Goal: Transaction & Acquisition: Purchase product/service

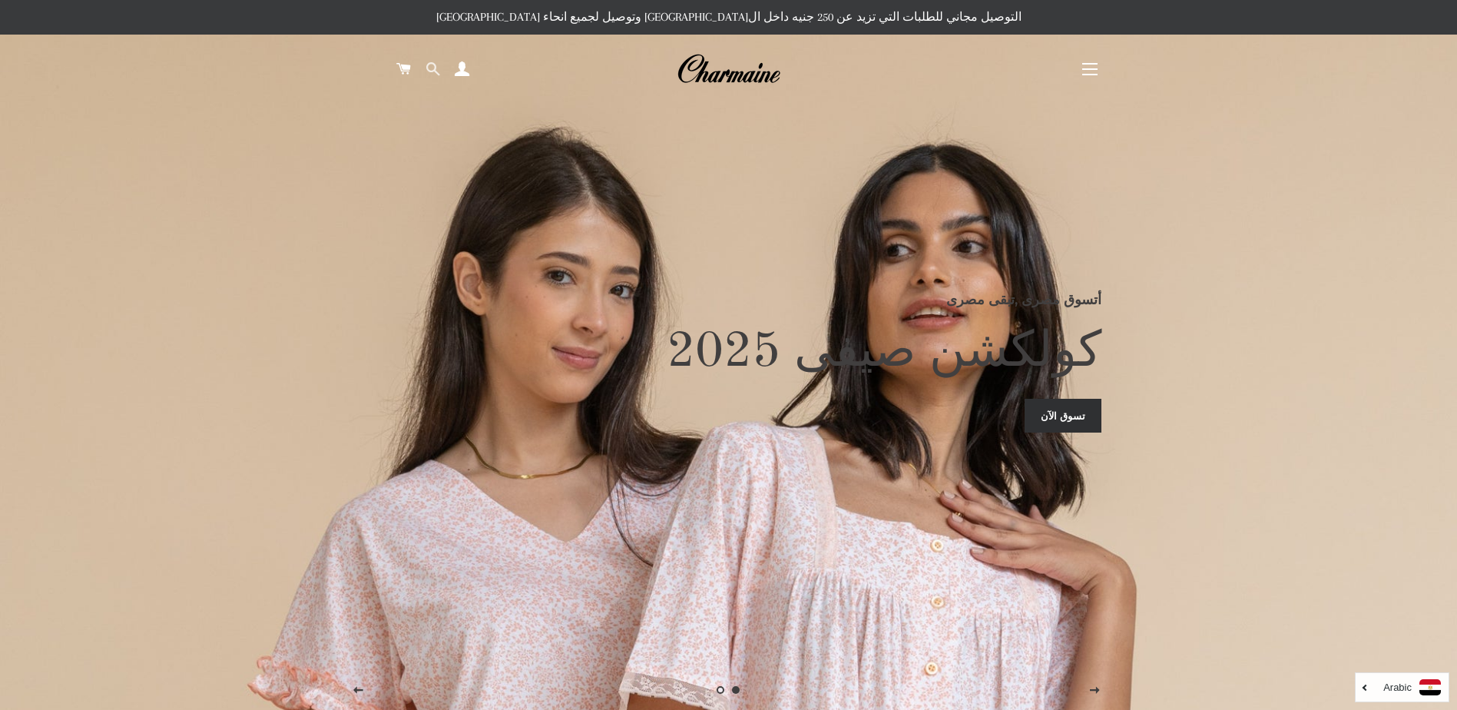
click at [430, 72] on span at bounding box center [433, 69] width 15 height 23
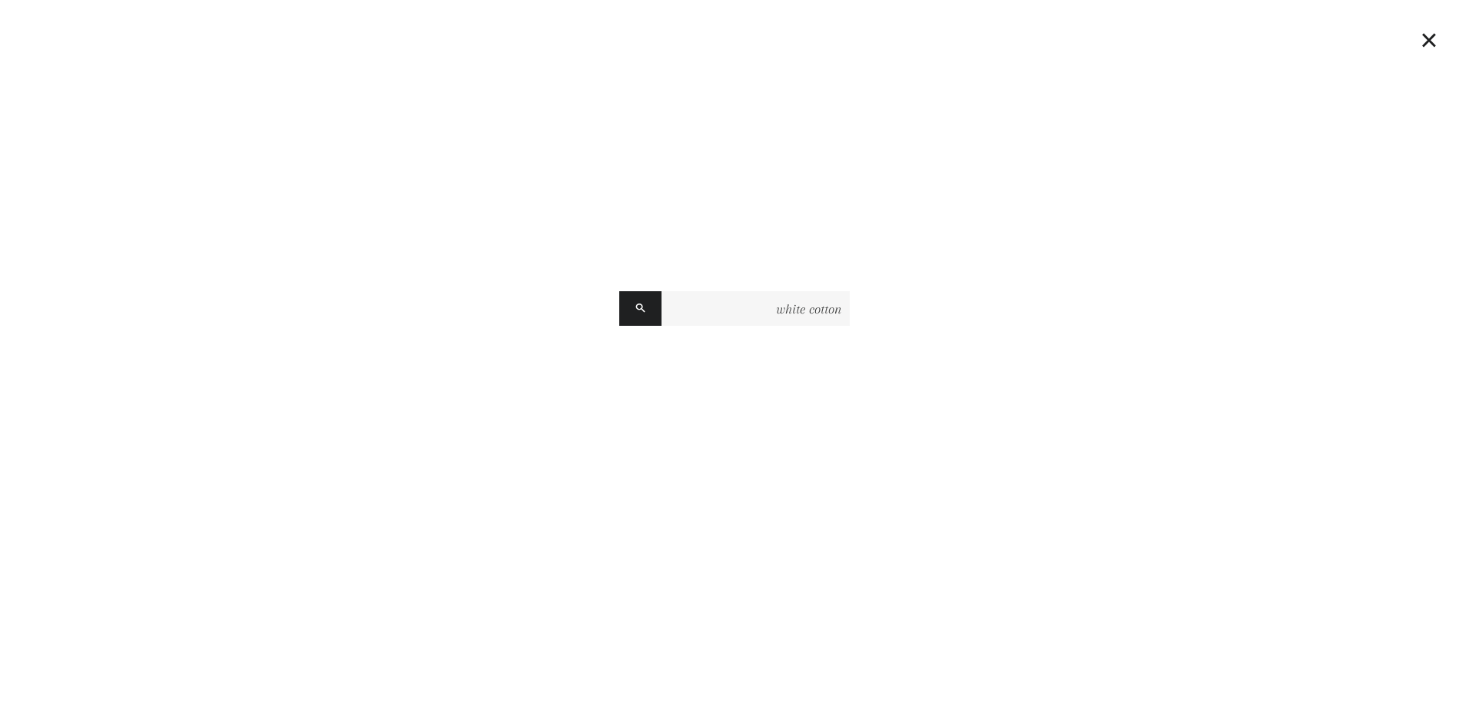
type input "white cotton"
click at [619, 291] on button "البحث" at bounding box center [640, 308] width 42 height 35
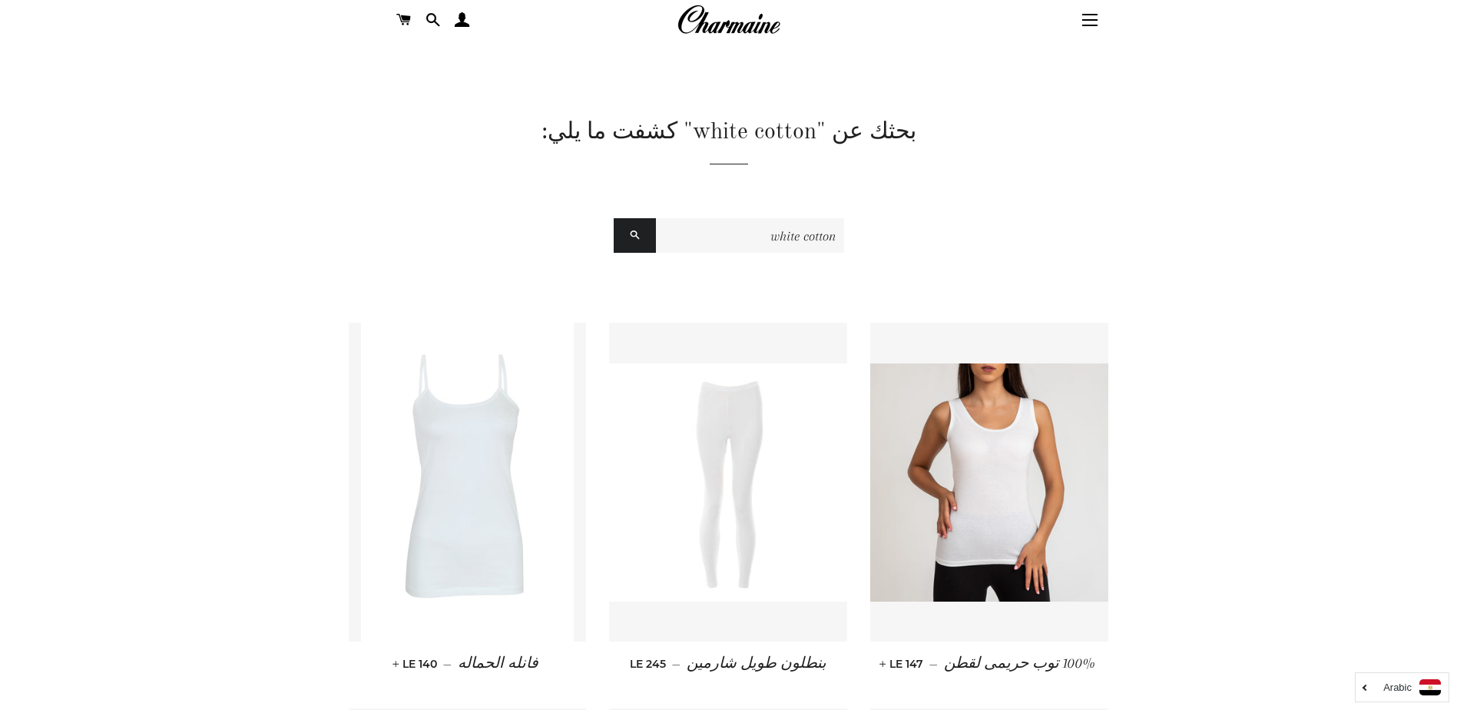
scroll to position [77, 0]
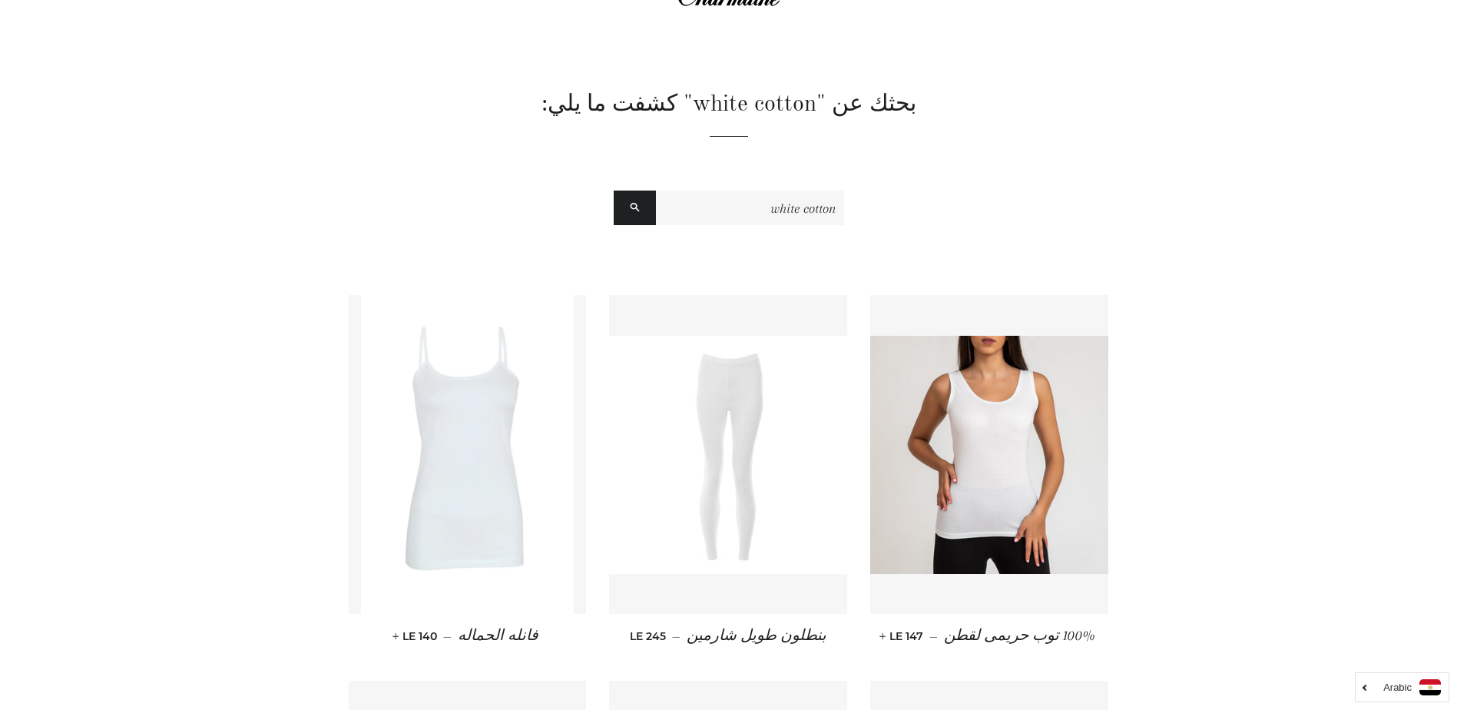
click at [544, 436] on img at bounding box center [468, 454] width 214 height 319
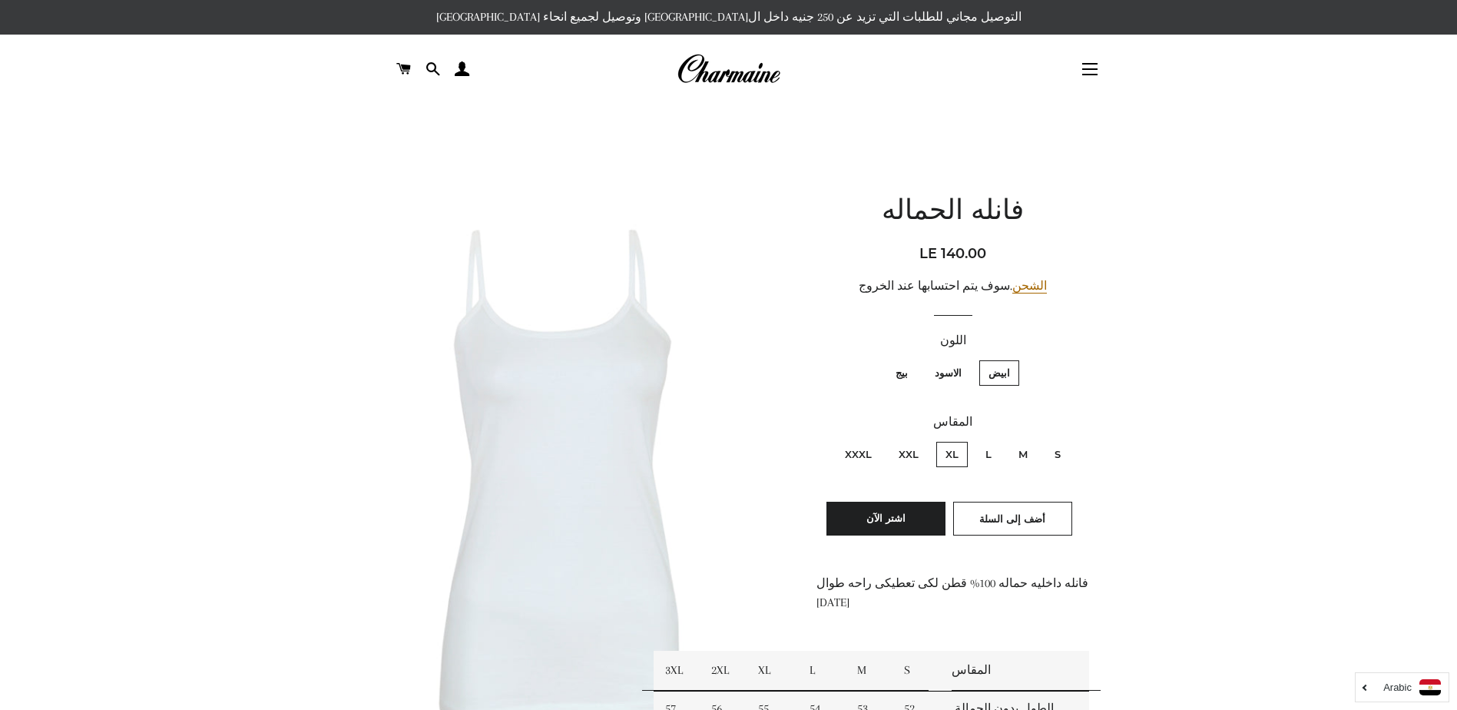
click at [1024, 459] on label "M" at bounding box center [1023, 454] width 28 height 25
click at [1032, 440] on input "M" at bounding box center [1032, 439] width 1 height 1
radio input "true"
click at [984, 521] on span "أضف إلى السلة" at bounding box center [1012, 518] width 66 height 12
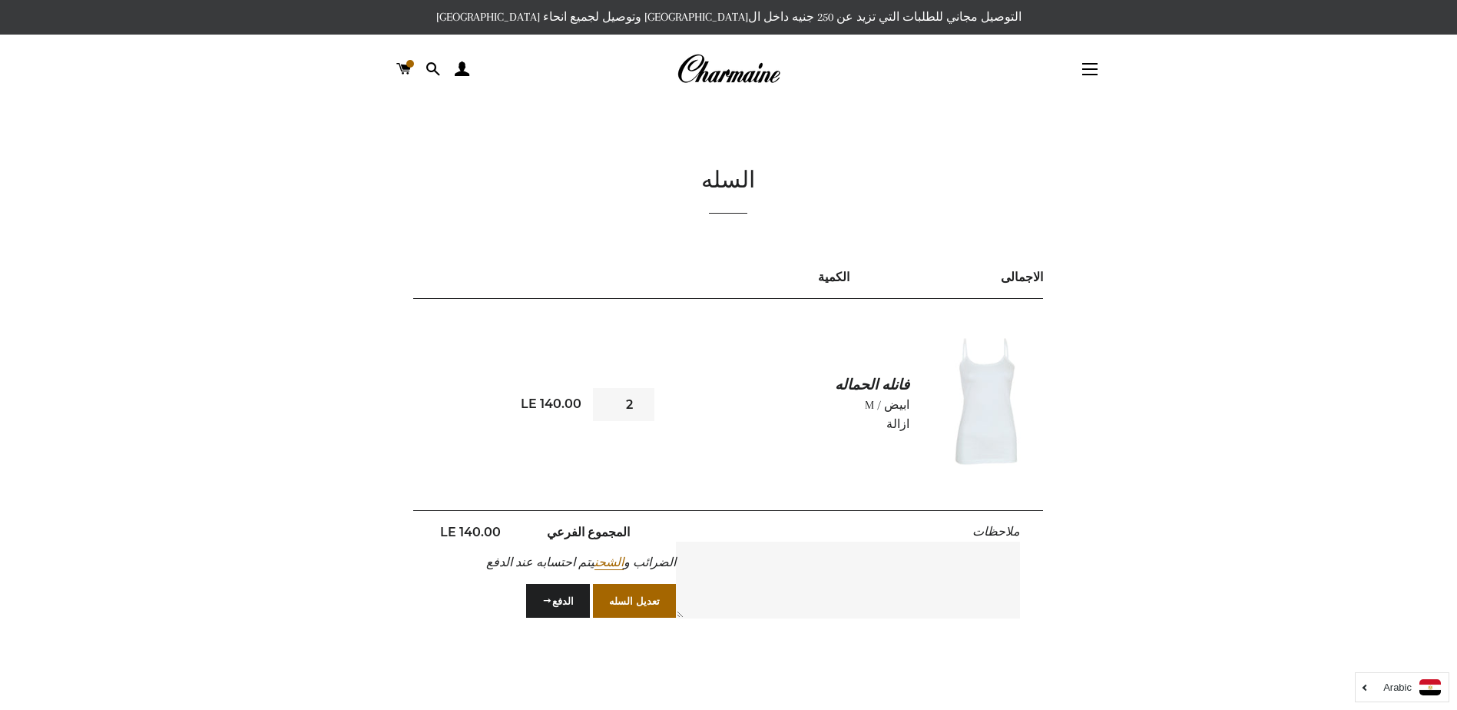
type input "2"
click at [604, 401] on input "2" at bounding box center [623, 404] width 61 height 33
click at [611, 601] on button "تعديل السله" at bounding box center [634, 601] width 83 height 34
click at [405, 71] on span at bounding box center [403, 69] width 15 height 23
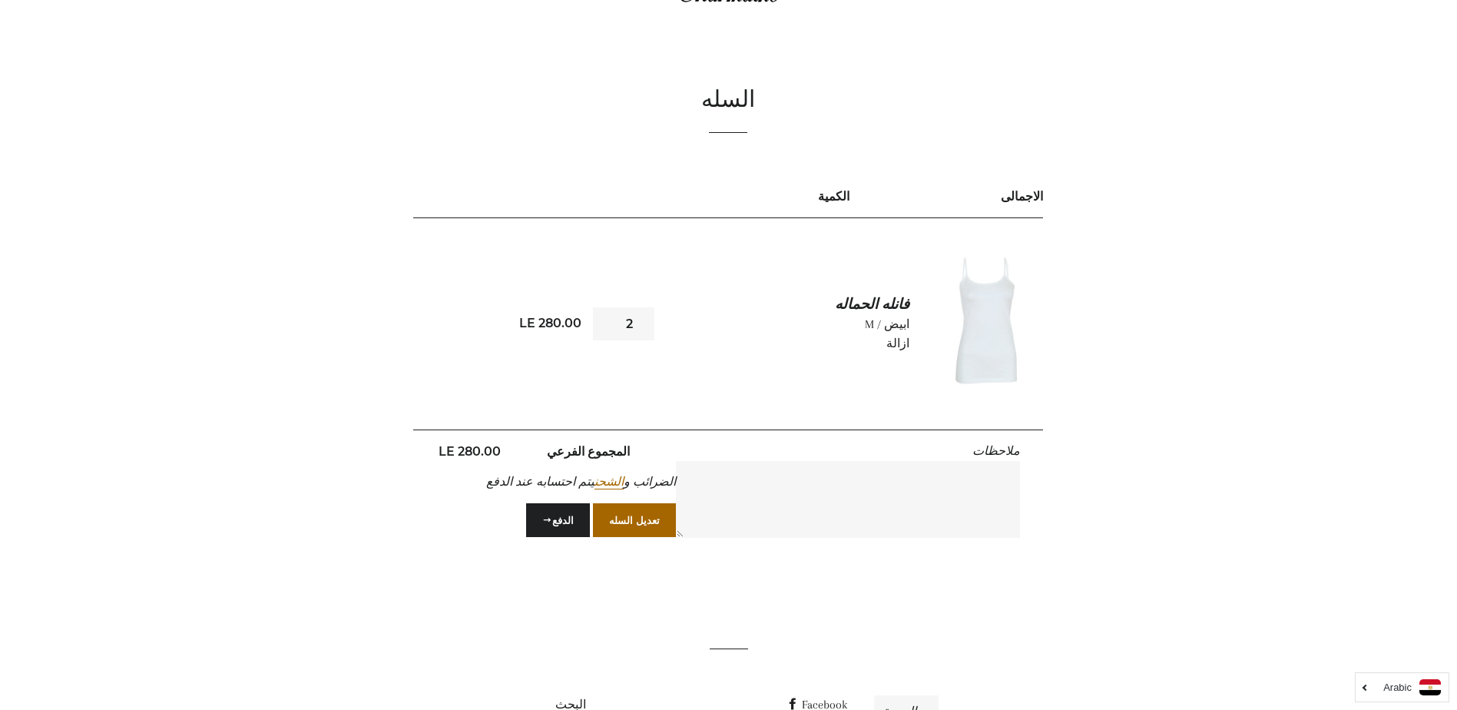
scroll to position [187, 0]
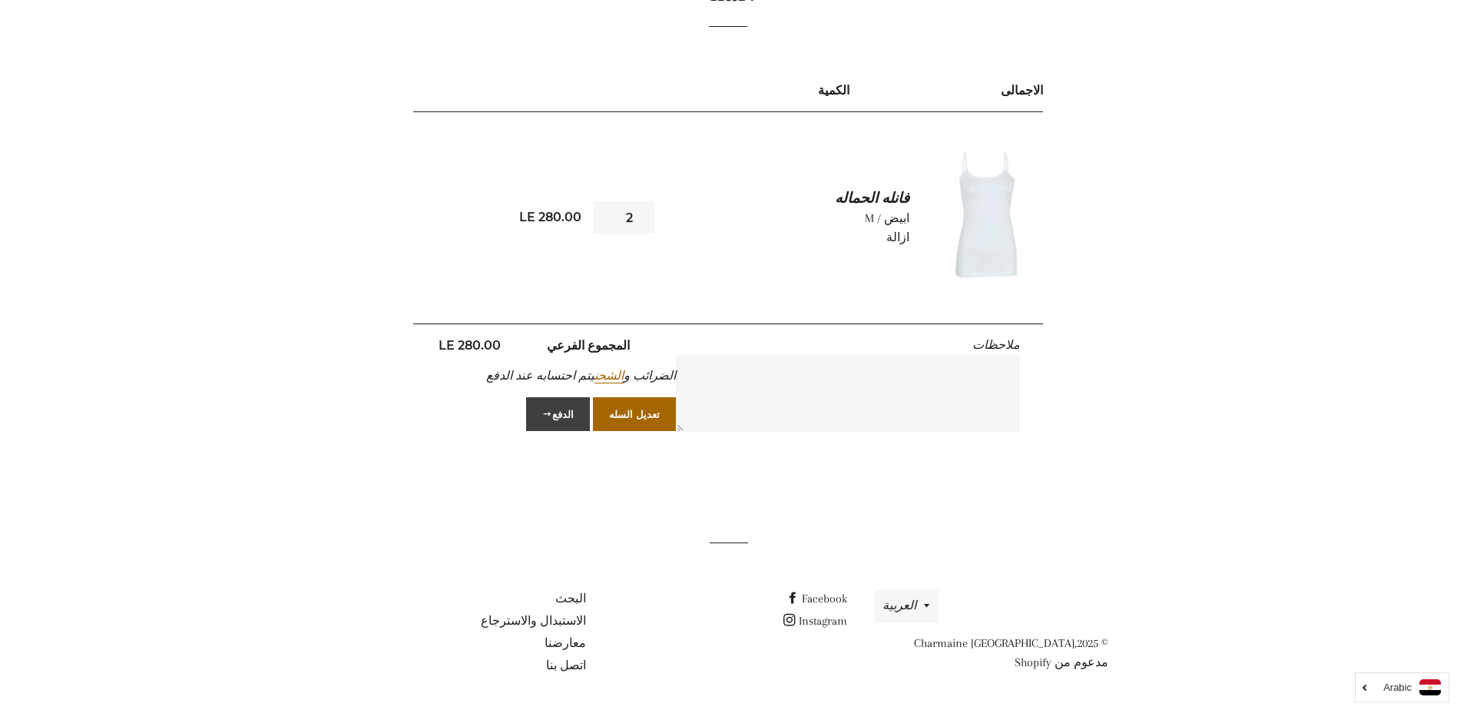
click at [571, 417] on button "الدفع" at bounding box center [558, 414] width 64 height 34
